Goal: Transaction & Acquisition: Purchase product/service

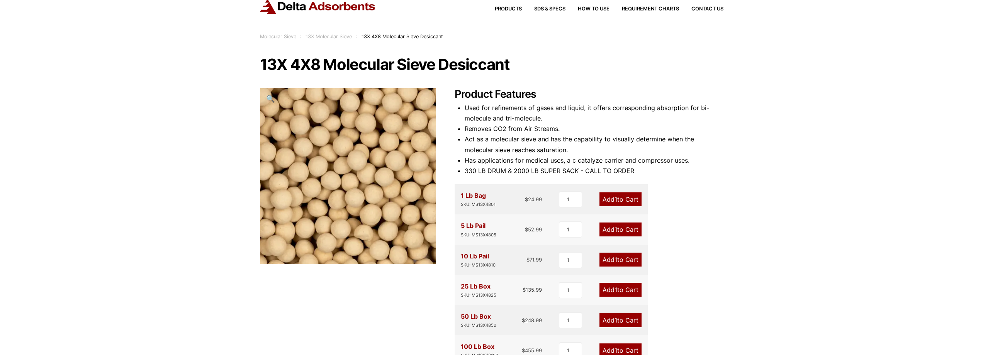
scroll to position [39, 0]
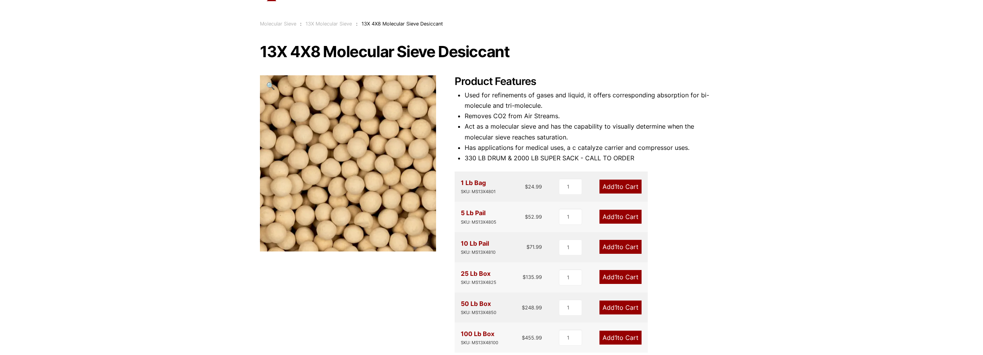
click at [631, 217] on link "Add 1 to Cart" at bounding box center [621, 217] width 42 height 14
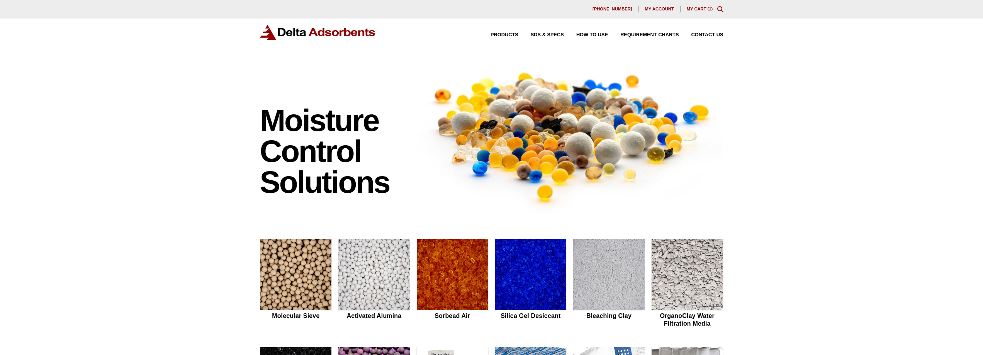
click at [701, 11] on link "My Cart ( 1 )" at bounding box center [700, 9] width 26 height 5
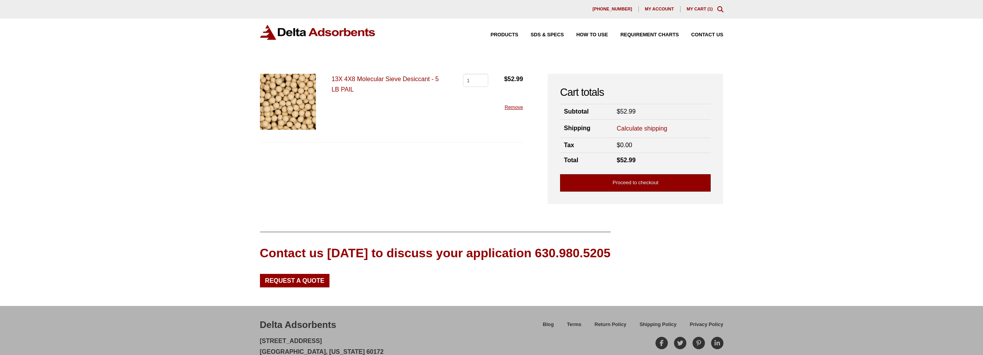
click at [660, 180] on link "Proceed to checkout" at bounding box center [635, 182] width 151 height 17
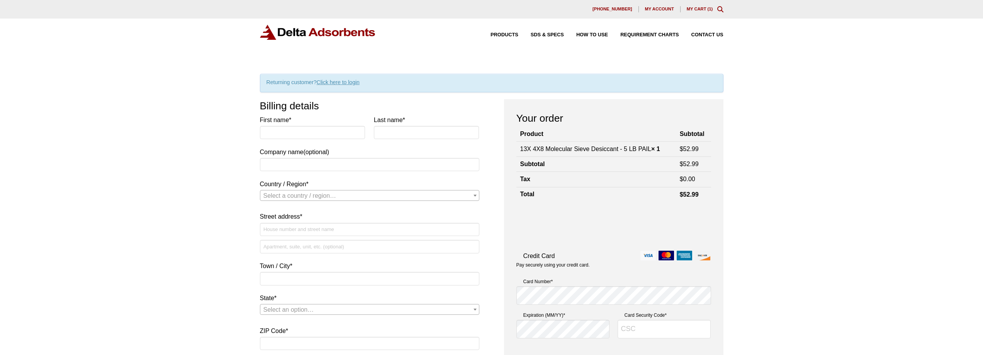
click at [337, 83] on link "Click here to login" at bounding box center [338, 82] width 43 height 6
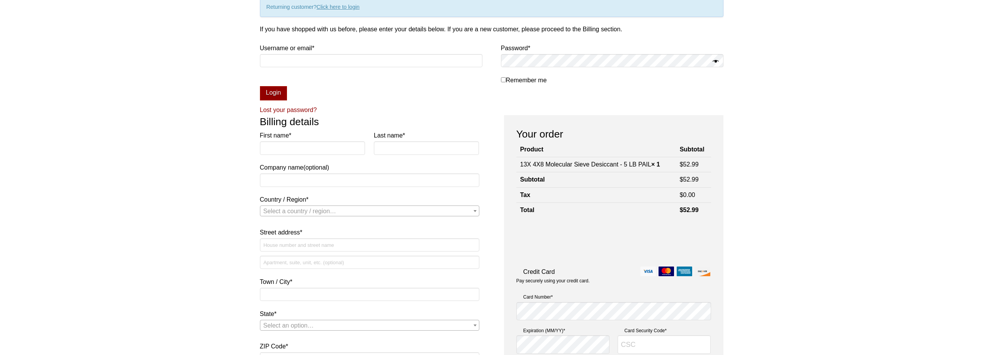
scroll to position [80, 0]
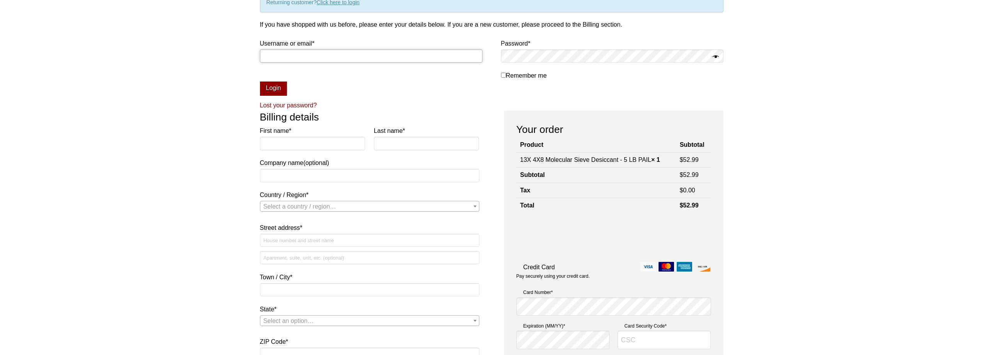
click at [292, 58] on input "Username or email * Required" at bounding box center [371, 55] width 223 height 13
type input "lucille@transene.com"
click at [501, 75] on input "Remember me" at bounding box center [503, 75] width 5 height 5
checkbox input "false"
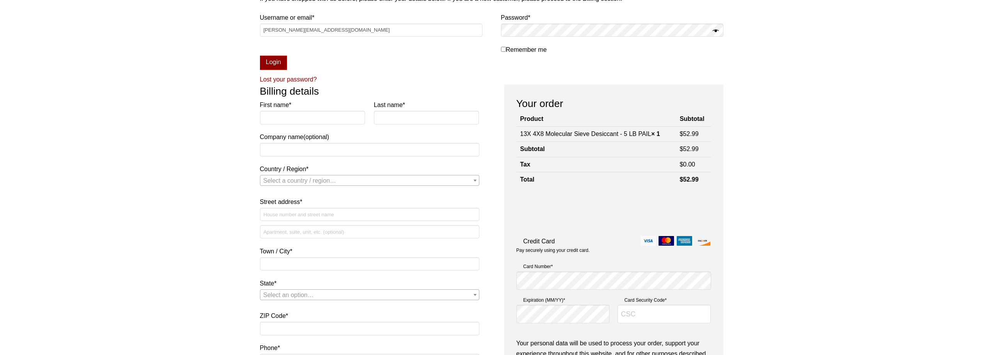
scroll to position [157, 0]
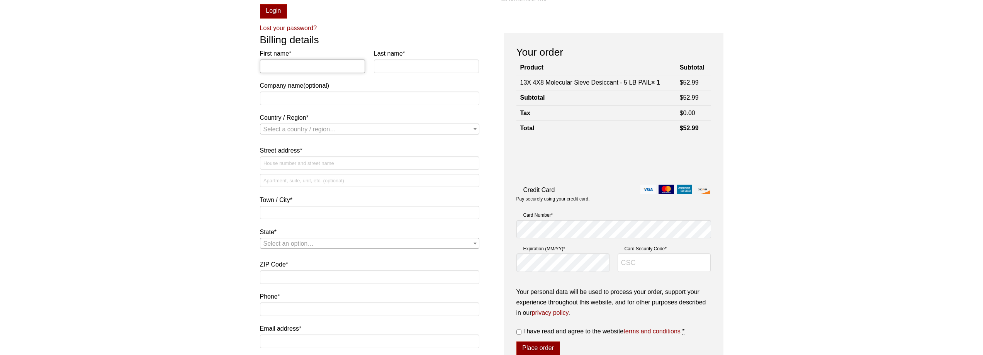
click at [309, 67] on input "First name *" at bounding box center [312, 65] width 105 height 13
type input "[PERSON_NAME]"
type input "Transene Company Inc"
select select "US"
type input "[STREET_ADDRESS]"
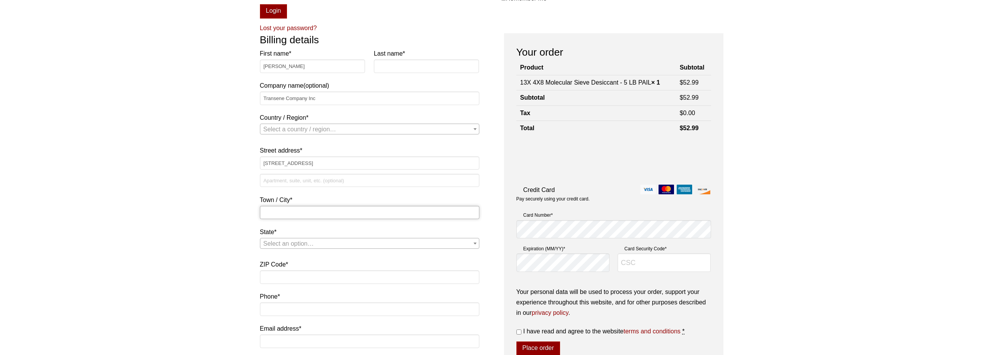
type input "Danvers"
type input "01923"
type input "5105341186"
type input "[PERSON_NAME][EMAIL_ADDRESS][DOMAIN_NAME]"
select select "US"
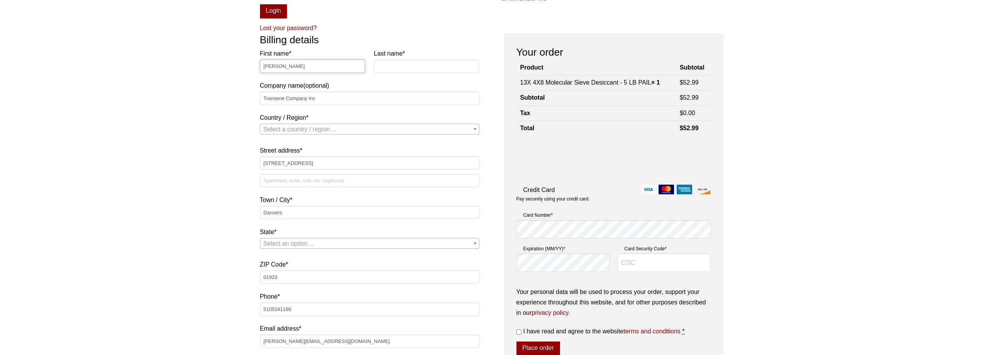
select select "MA"
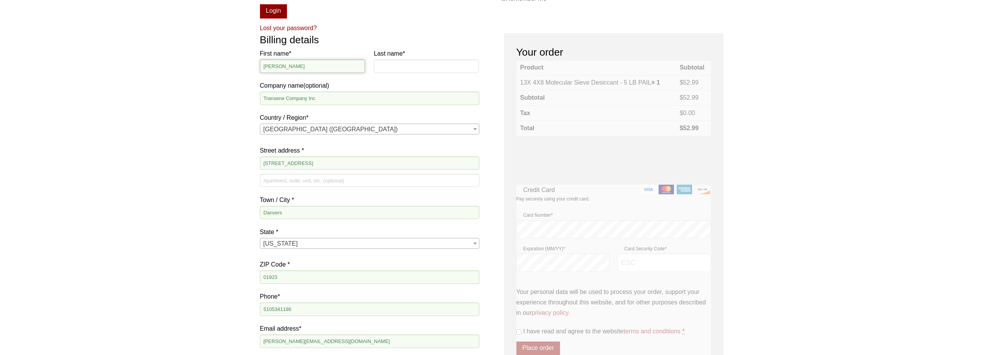
click at [337, 71] on input "[PERSON_NAME]" at bounding box center [312, 65] width 105 height 13
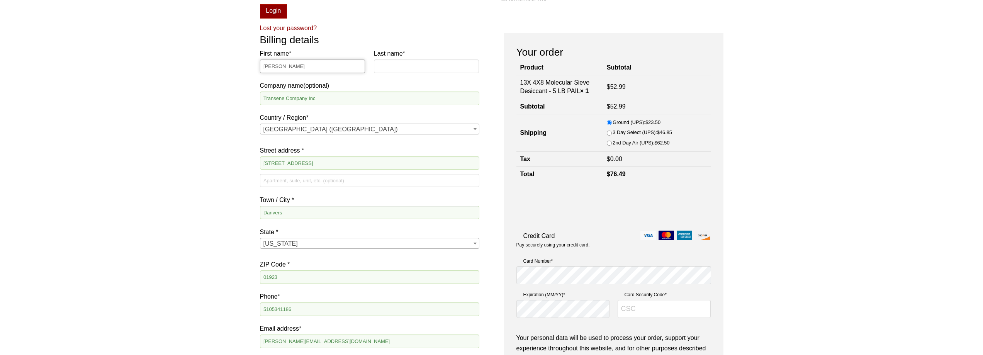
type input "Lucille"
click at [394, 65] on input "Last name *" at bounding box center [426, 65] width 105 height 13
type input "Weiler"
click at [190, 119] on div "Our website has detected that you are using an outdated browser that will preve…" at bounding box center [491, 268] width 983 height 850
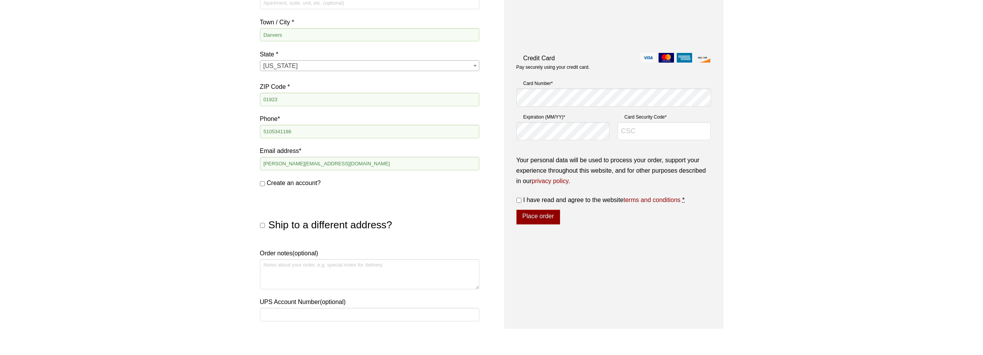
scroll to position [350, 0]
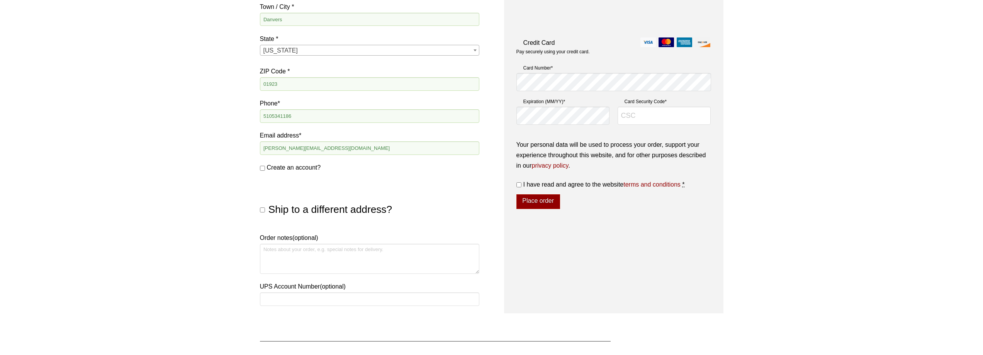
click at [263, 211] on input "Ship to a different address?" at bounding box center [262, 209] width 5 height 5
checkbox input "true"
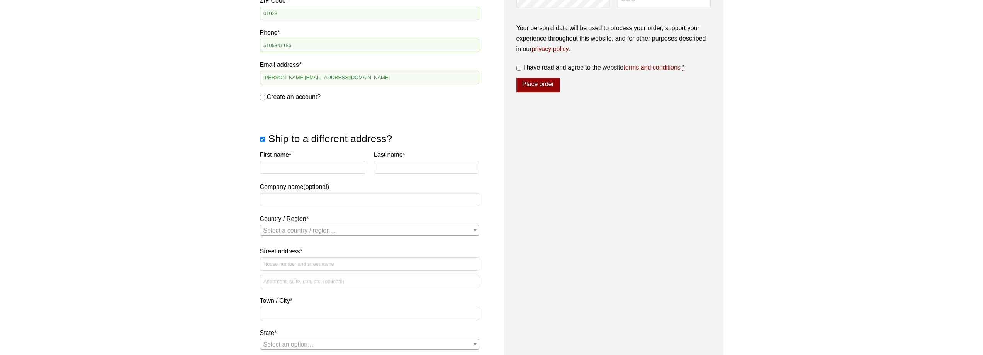
scroll to position [428, 0]
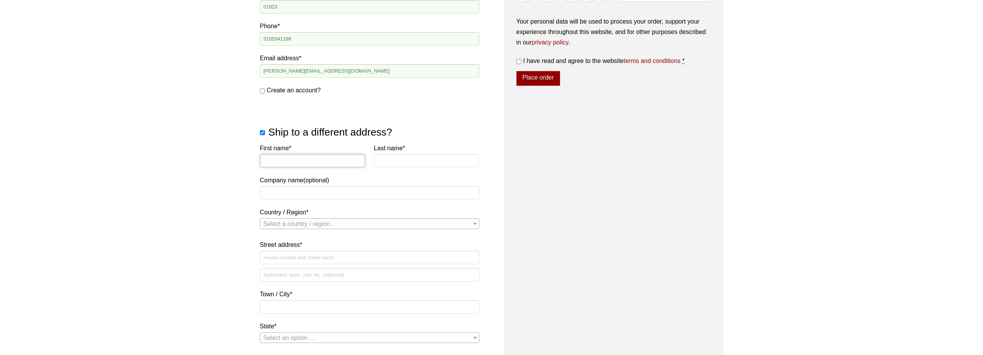
click at [290, 160] on input "First name *" at bounding box center [312, 160] width 105 height 13
type input "Lucille"
type input "Weiler"
type input "Transene Company Inc"
select select "US"
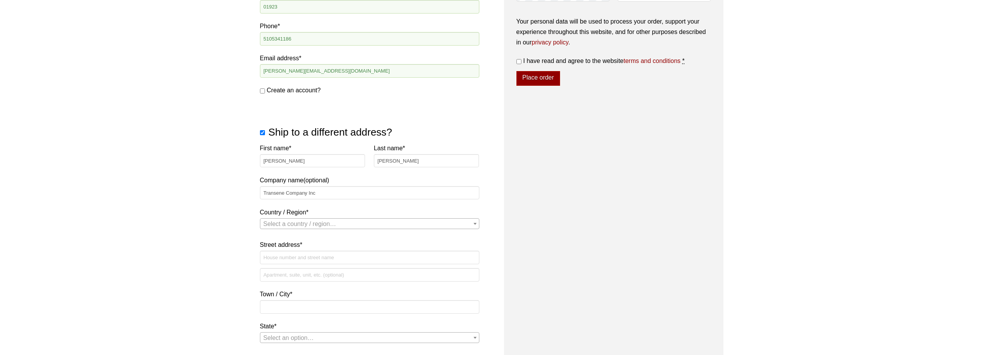
type input "[STREET_ADDRESS]"
type input "Oakland"
type input "94621"
select select "US"
select select "MA"
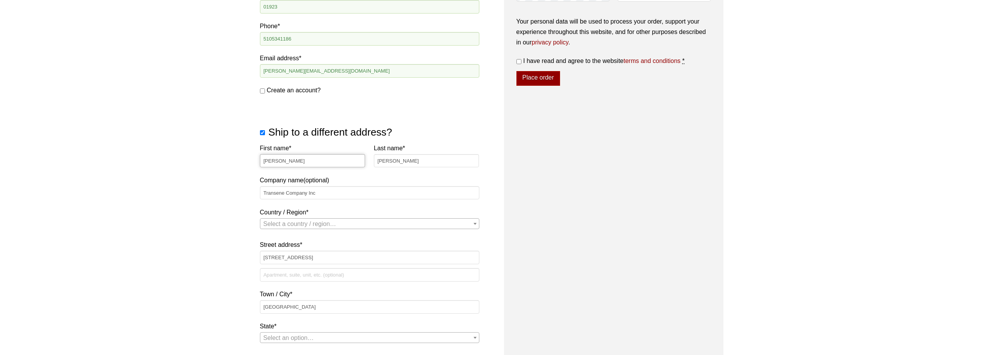
select select "US"
select select "CA"
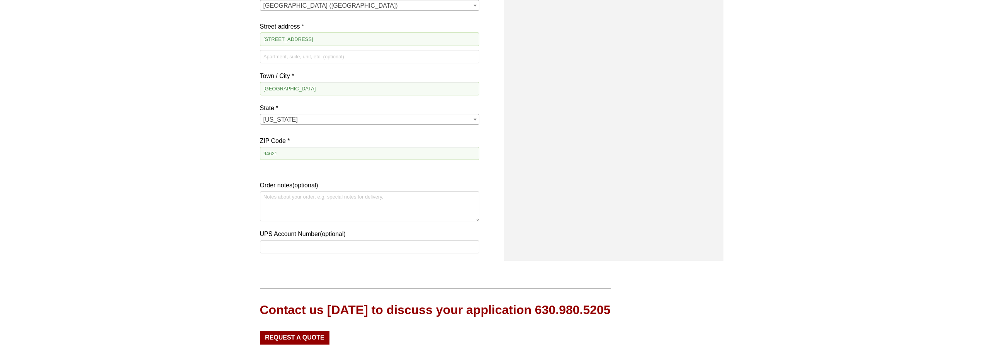
scroll to position [660, 0]
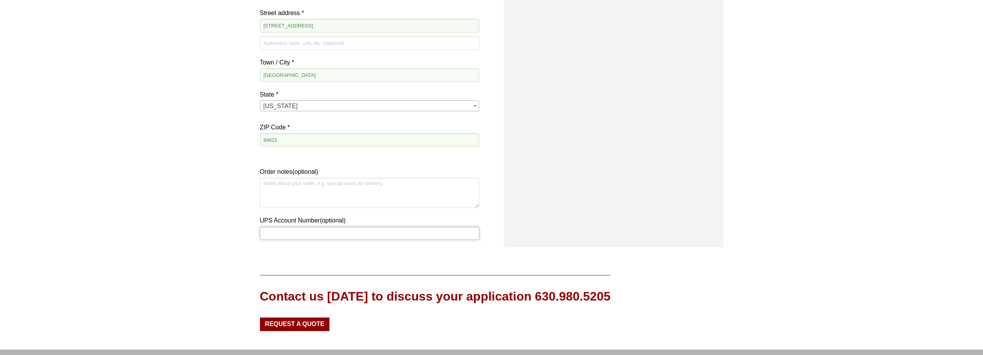
click at [313, 234] on input "UPS Account Number (optional)" at bounding box center [369, 233] width 219 height 13
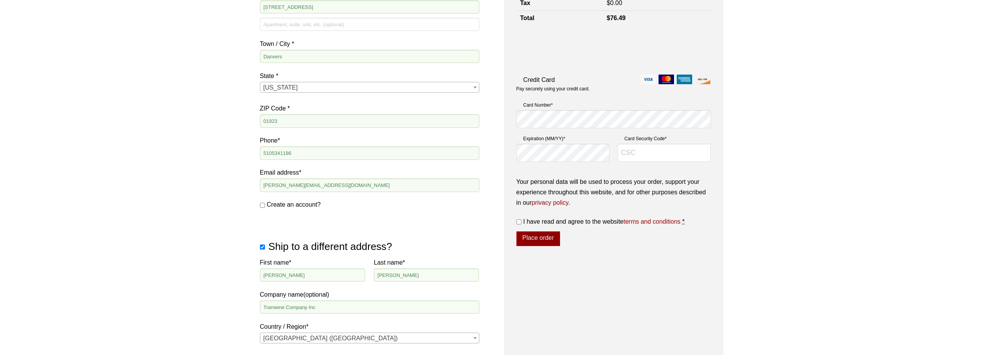
scroll to position [159, 0]
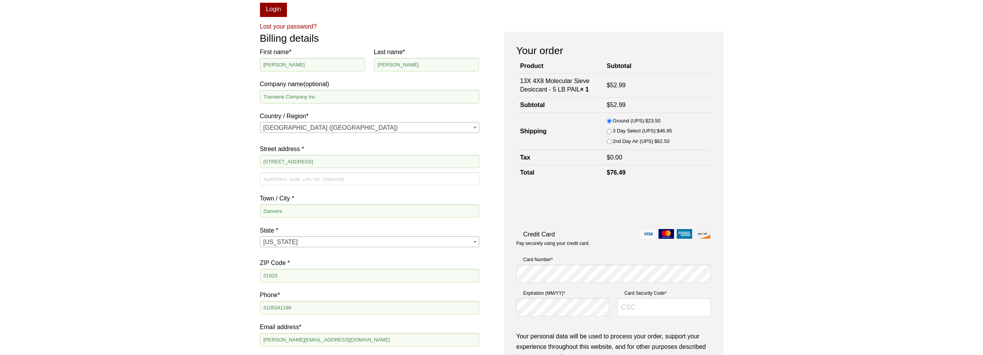
type input "432V07"
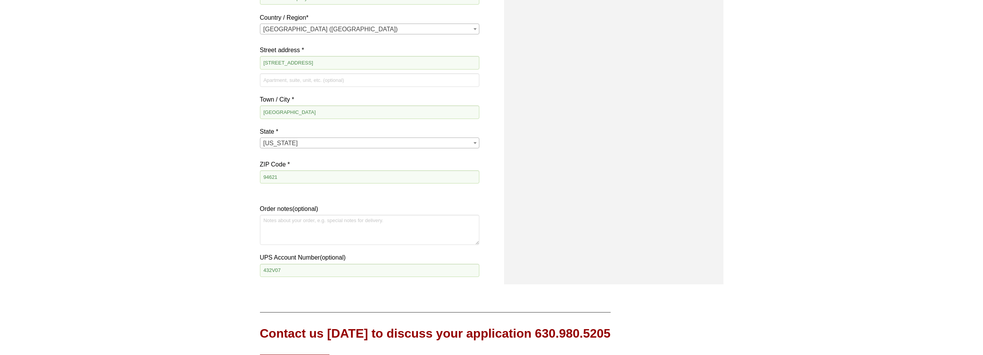
scroll to position [700, 0]
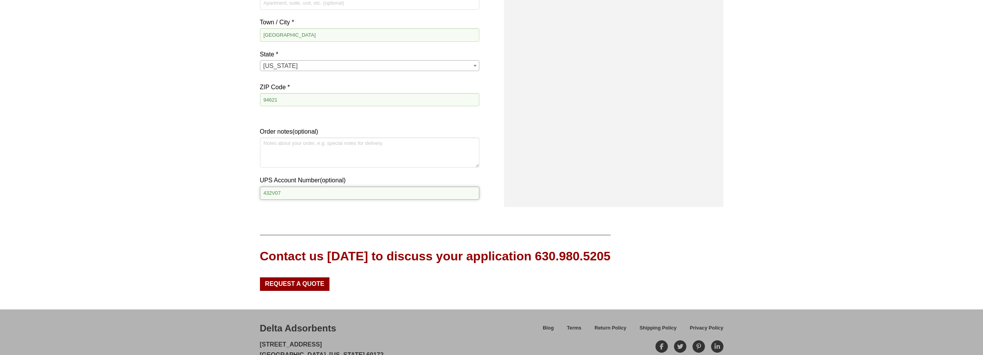
click at [282, 192] on input "432V07" at bounding box center [369, 193] width 219 height 13
drag, startPoint x: 290, startPoint y: 195, endPoint x: 241, endPoint y: 194, distance: 49.1
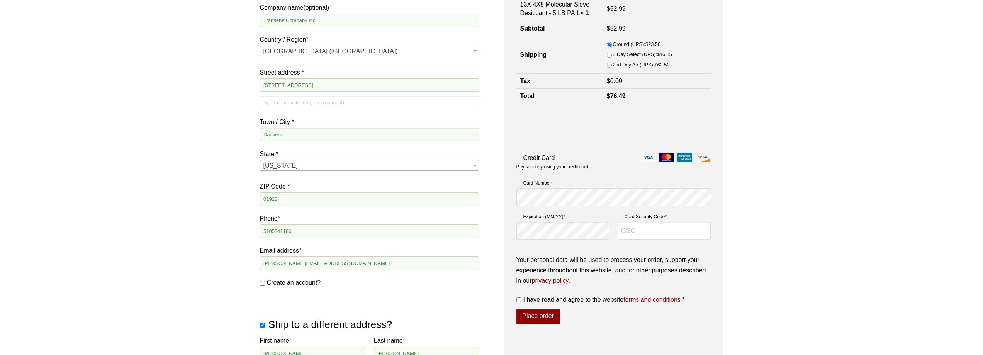
scroll to position [197, 0]
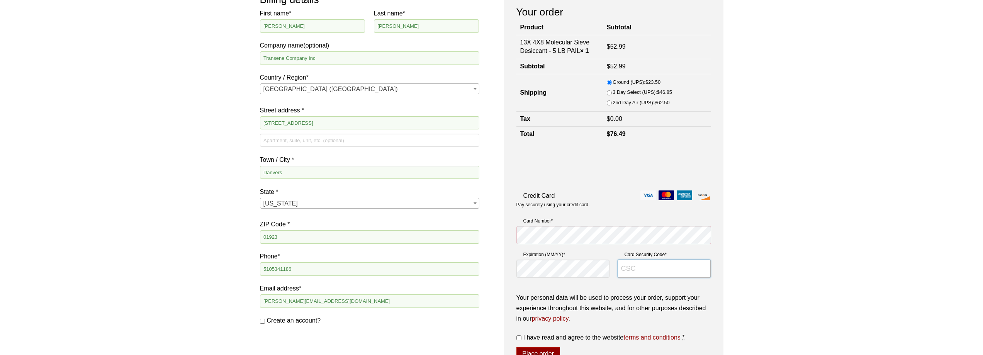
type input "305"
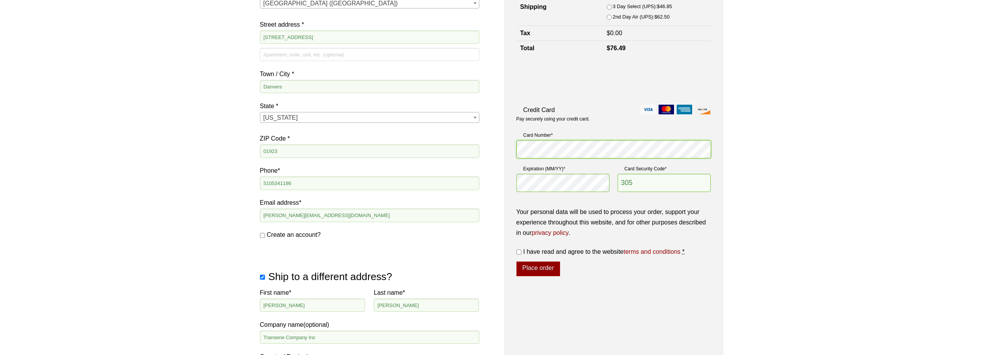
scroll to position [313, 0]
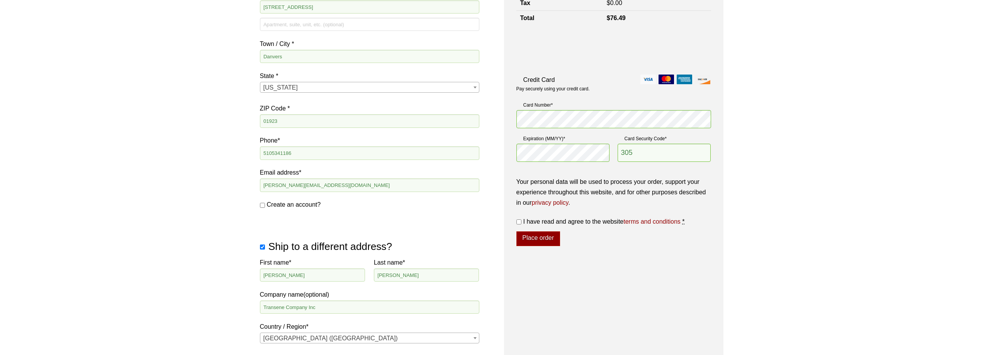
click at [519, 222] on input "I have read and agree to the website terms and conditions *" at bounding box center [519, 221] width 5 height 5
checkbox input "true"
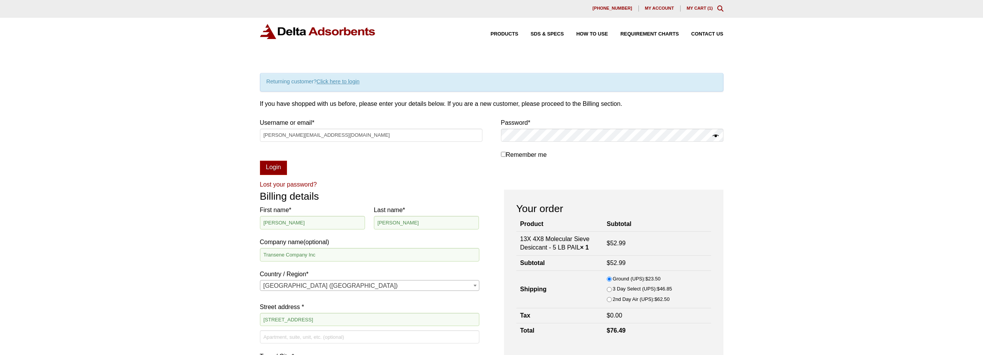
scroll to position [0, 0]
drag, startPoint x: 237, startPoint y: 136, endPoint x: 107, endPoint y: 136, distance: 130.6
type input "customerservice@transene.com"
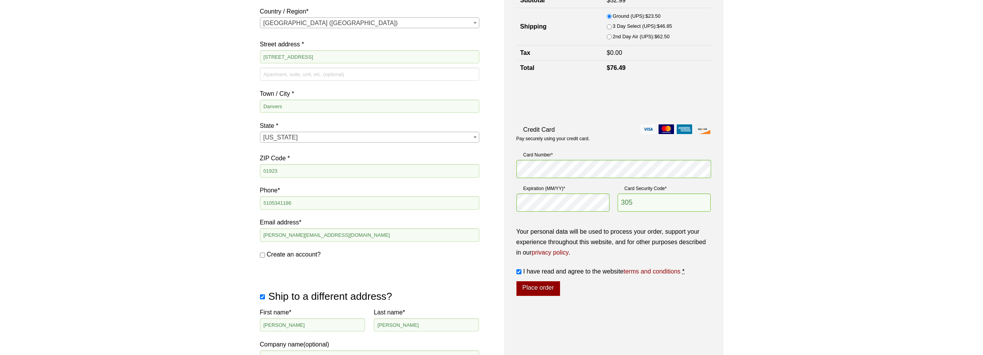
scroll to position [270, 0]
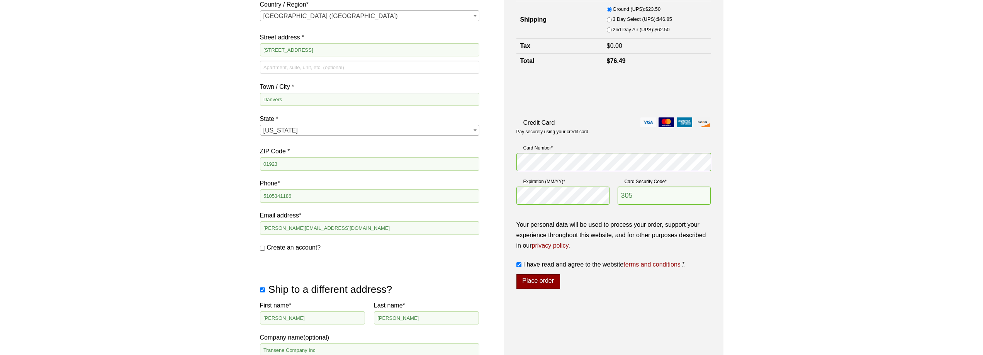
click at [537, 278] on button "Place order" at bounding box center [539, 281] width 44 height 15
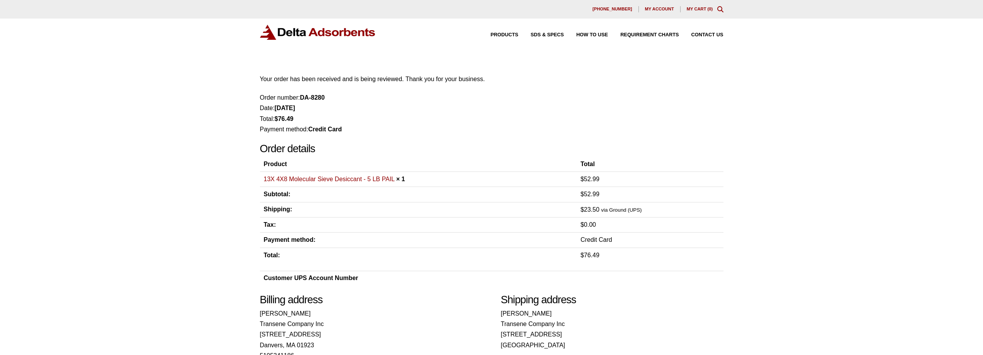
drag, startPoint x: 868, startPoint y: 1, endPoint x: 874, endPoint y: 8, distance: 9.6
click at [857, 29] on div "Products SDS & SPECS How to Use Requirement Charts Contact Us" at bounding box center [491, 39] width 983 height 40
